Goal: Task Accomplishment & Management: Use online tool/utility

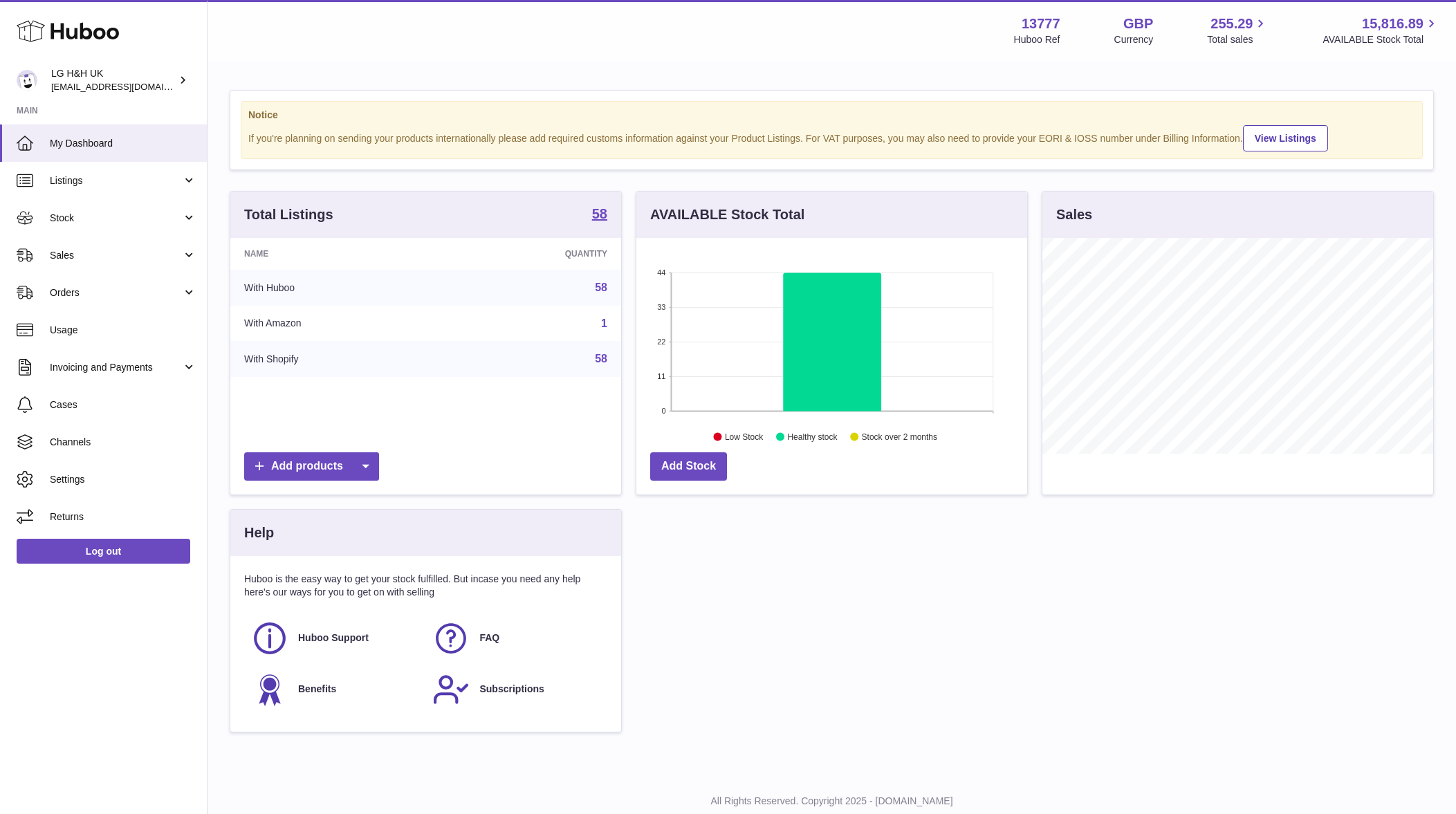
scroll to position [215, 390]
click at [72, 250] on span "Sales" at bounding box center [115, 256] width 132 height 13
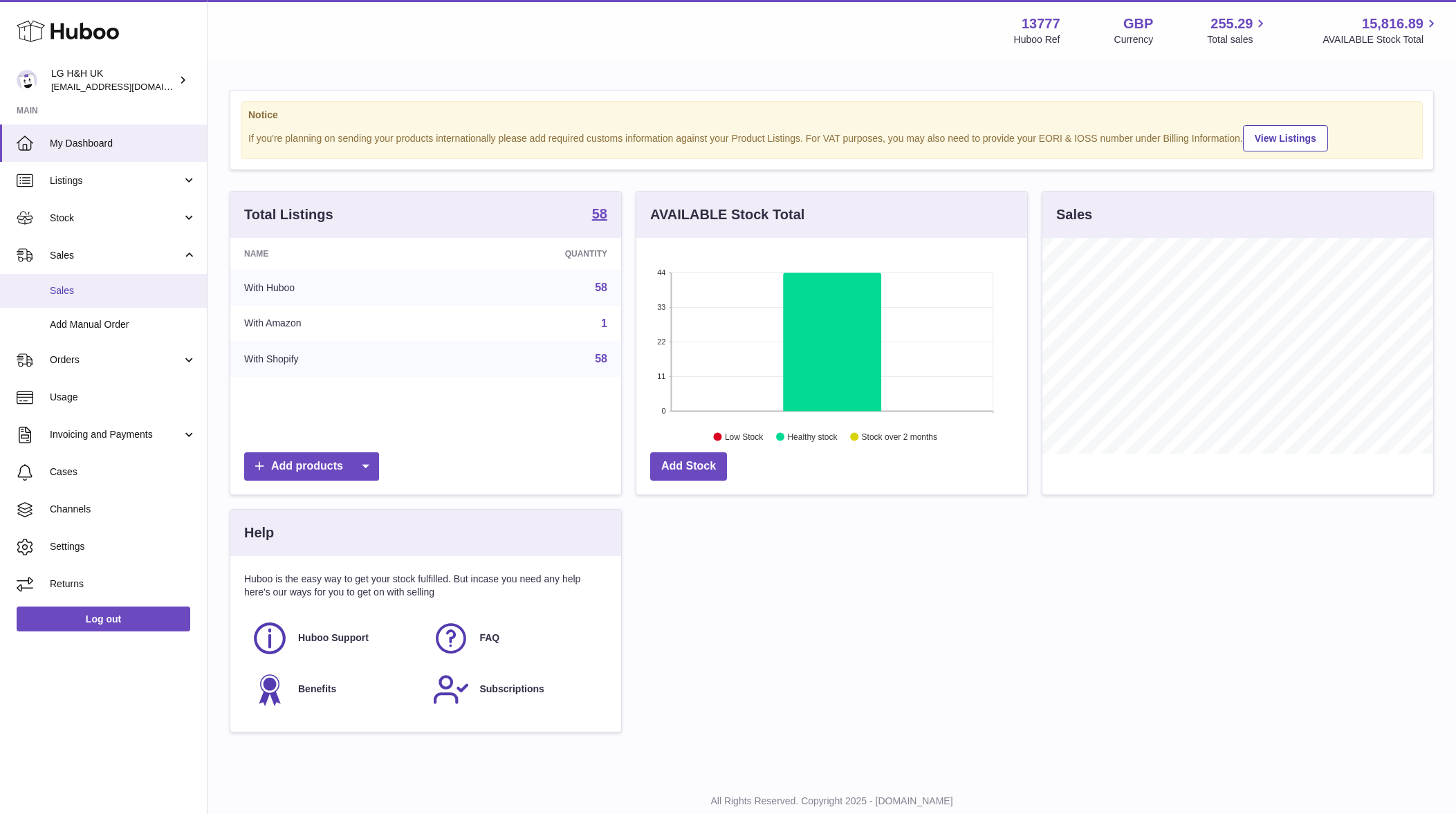
click at [80, 281] on link "Sales" at bounding box center [103, 290] width 207 height 34
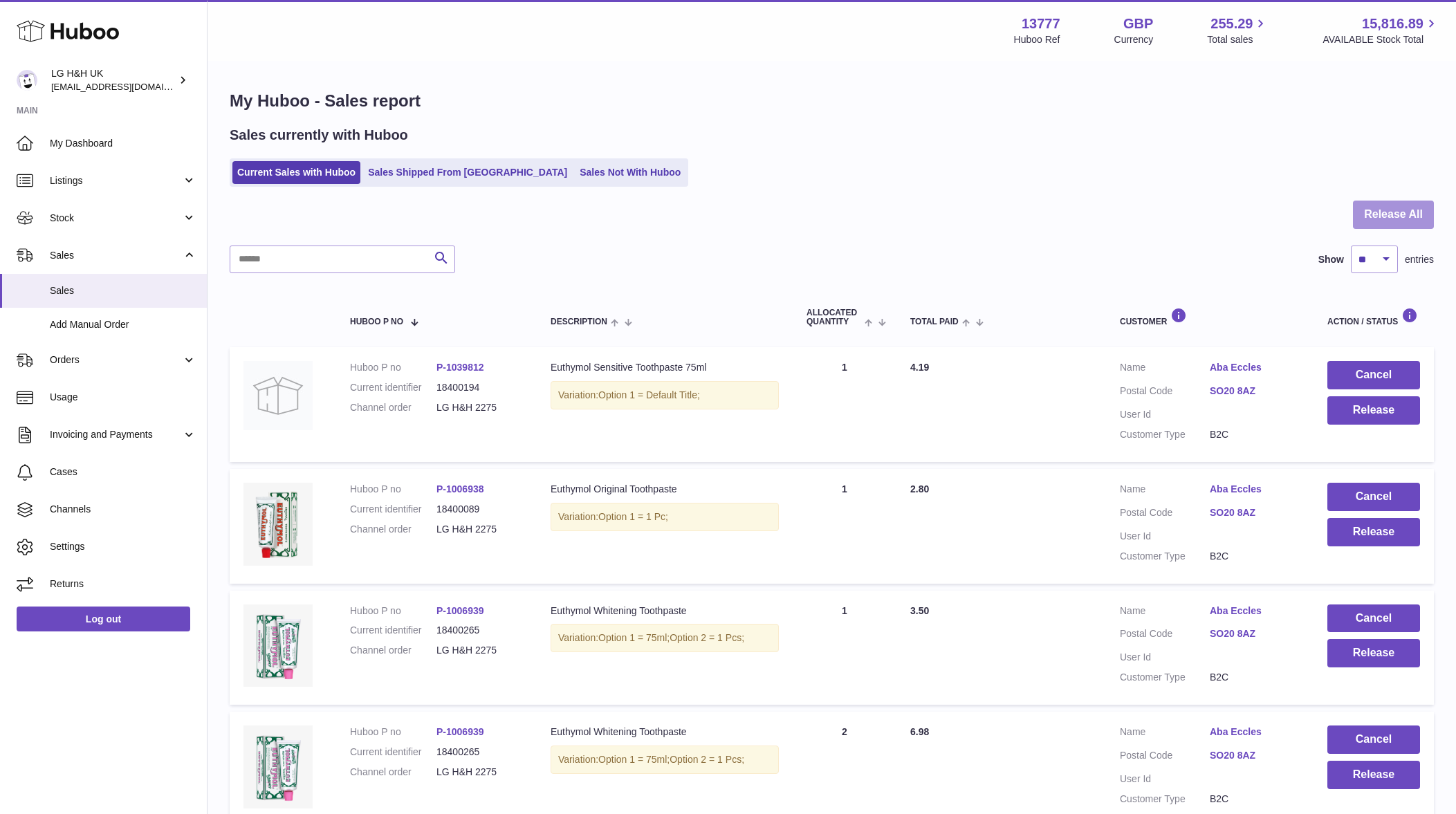
click at [1398, 213] on button "Release All" at bounding box center [1393, 215] width 81 height 28
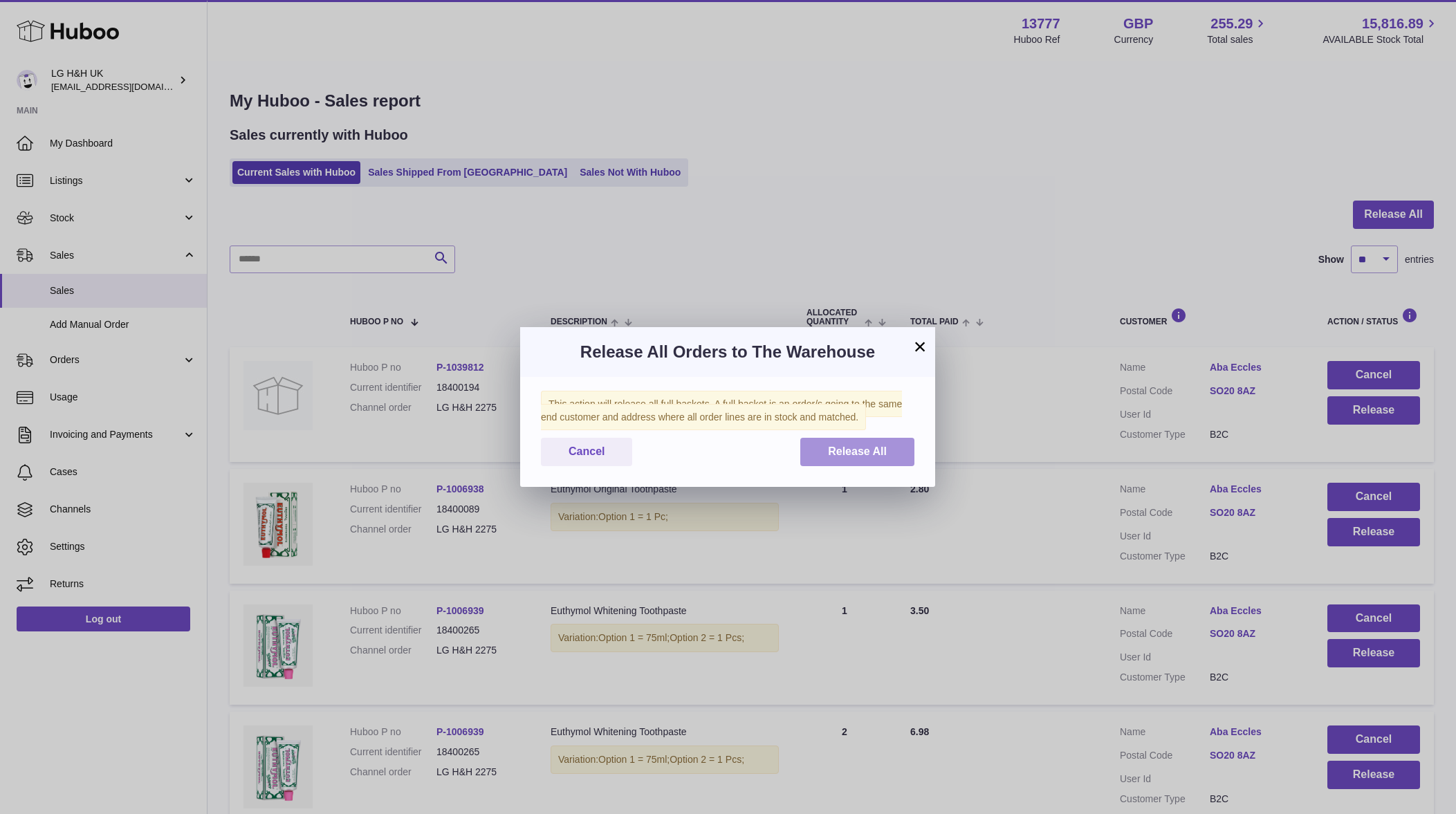
click at [837, 440] on button "Release All" at bounding box center [857, 451] width 114 height 28
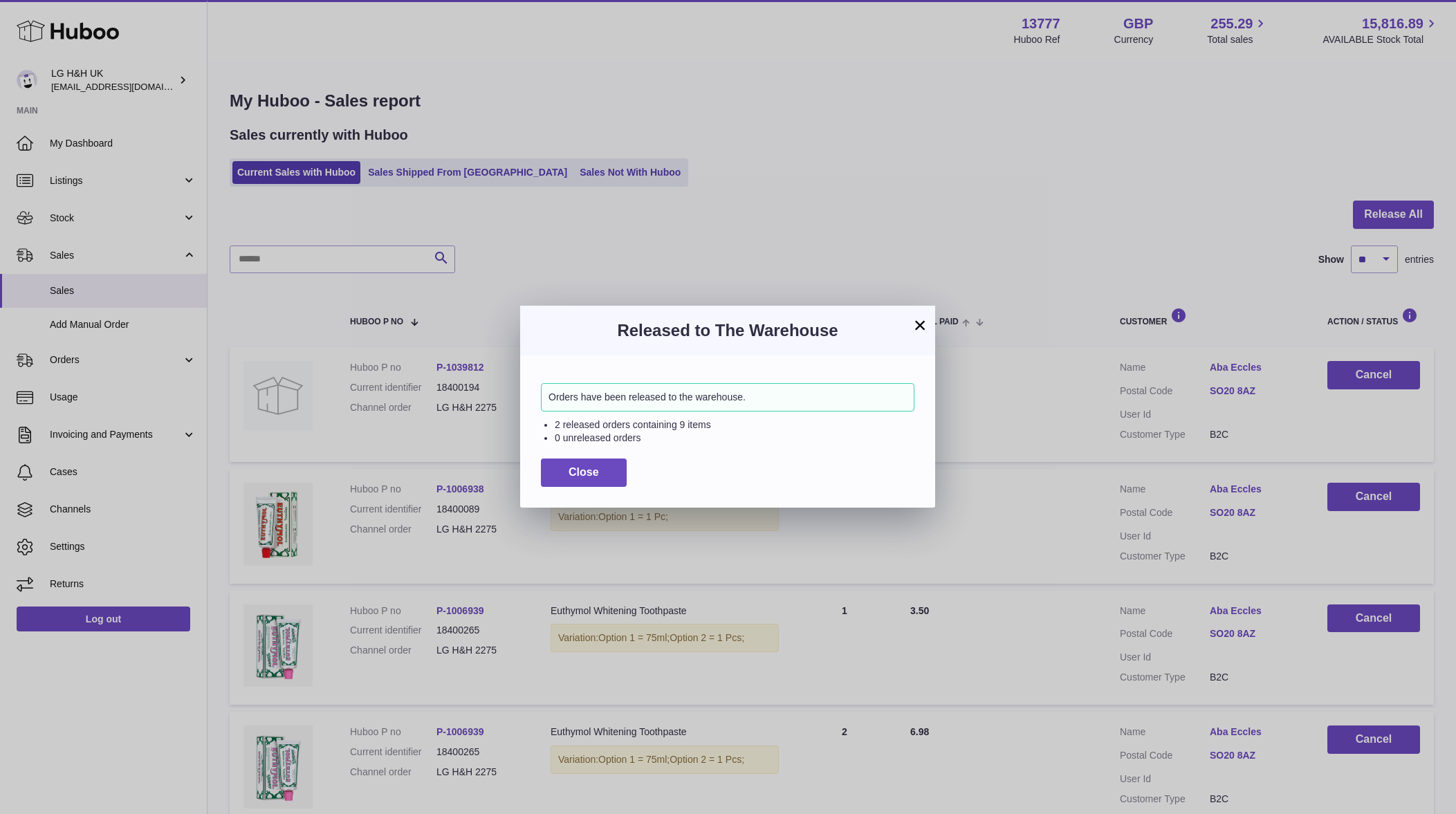
click at [907, 319] on h3 "Released to The Warehouse" at bounding box center [728, 331] width 374 height 22
click at [917, 322] on button "×" at bounding box center [919, 325] width 17 height 17
